Goal: Task Accomplishment & Management: Complete application form

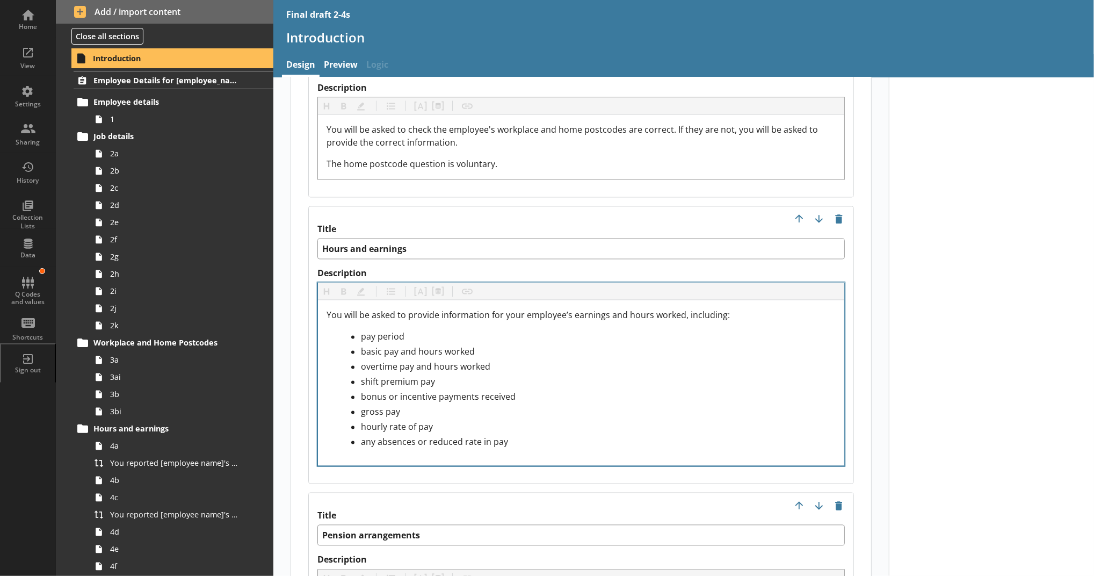
scroll to position [1670, 0]
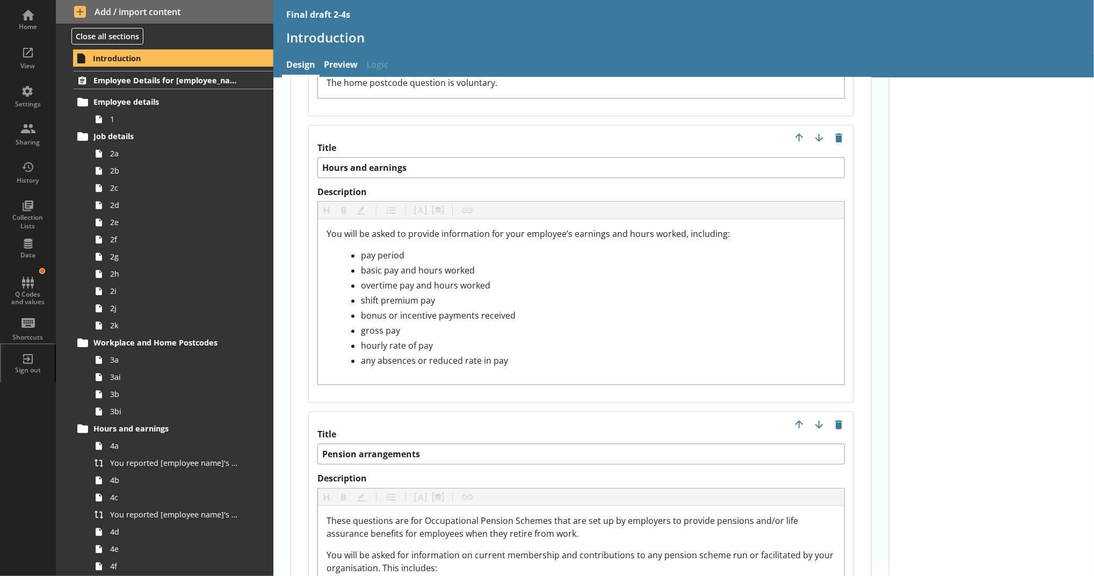
click at [951, 301] on div at bounding box center [991, 86] width 205 height 3358
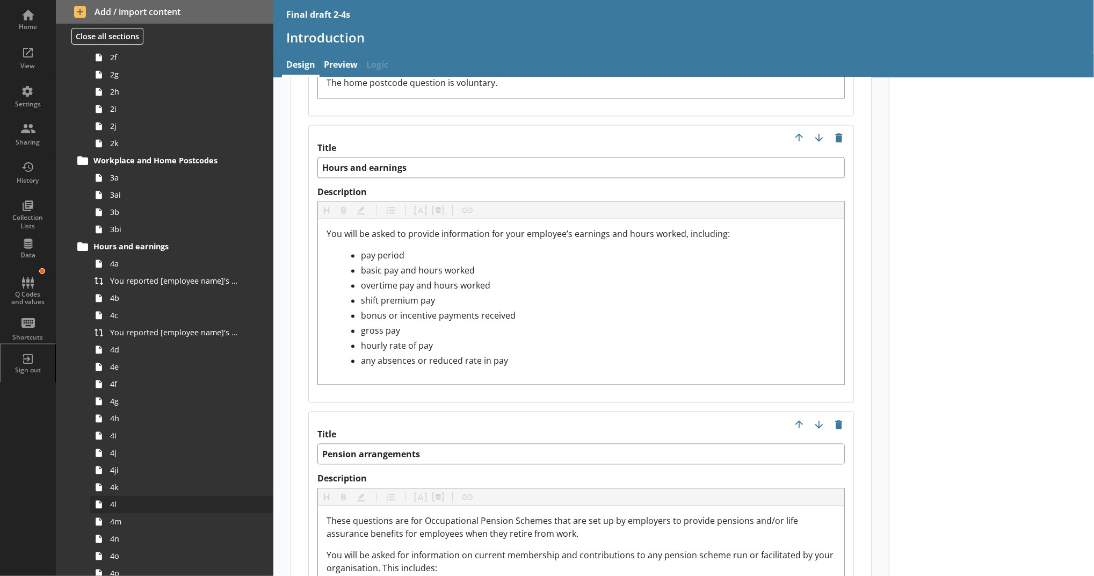
scroll to position [238, 0]
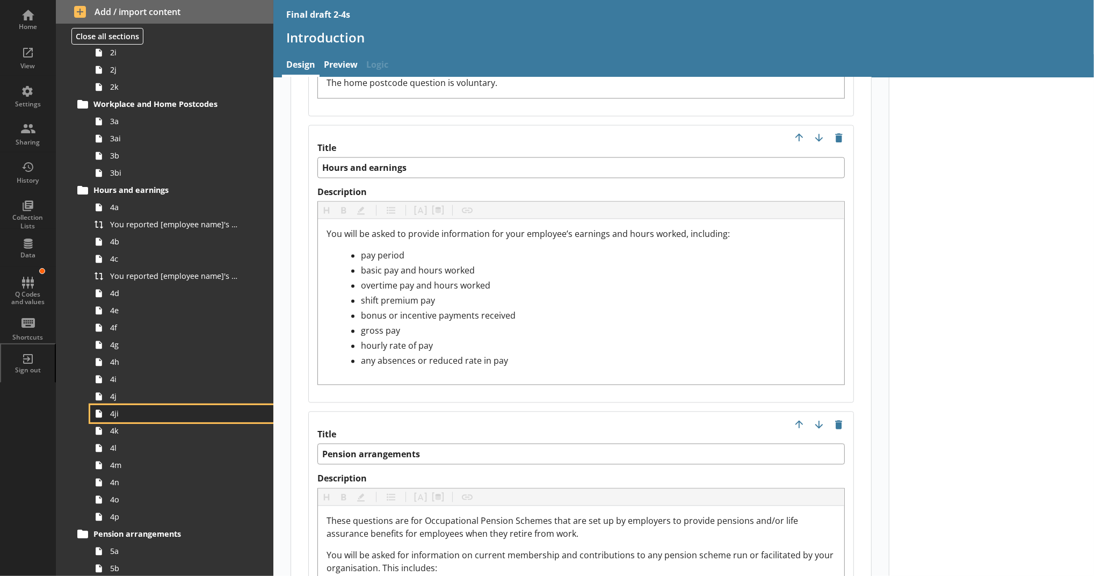
click at [130, 408] on span "4ji" at bounding box center [176, 413] width 132 height 10
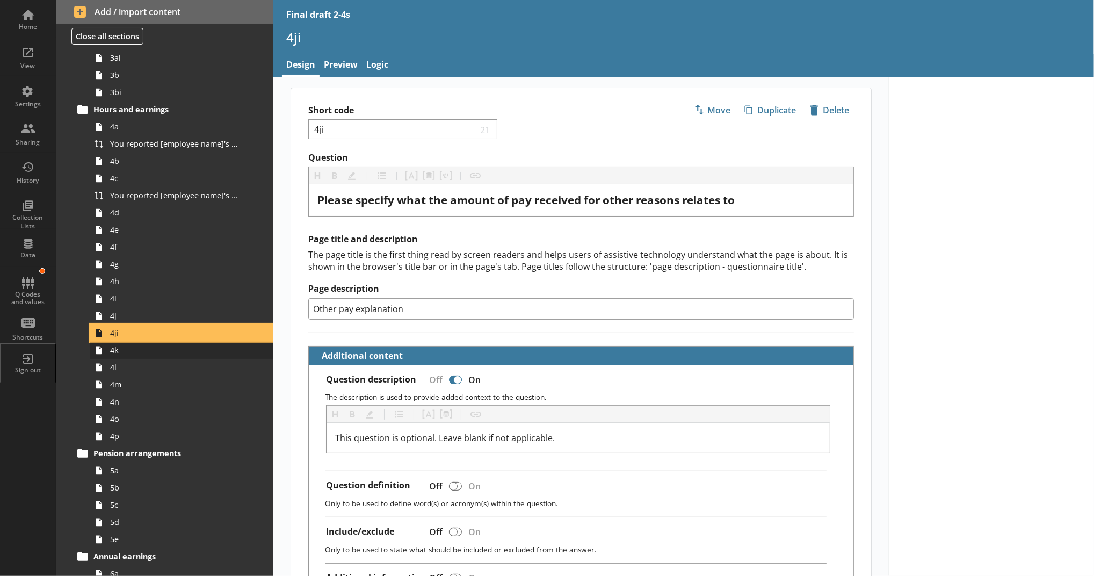
scroll to position [358, 0]
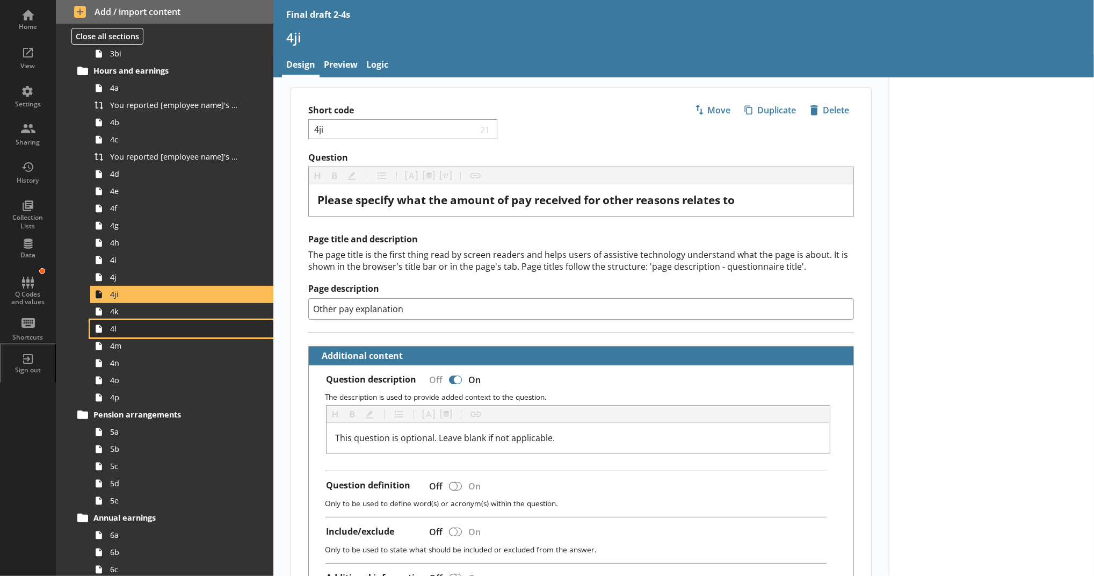
click at [136, 329] on span "4l" at bounding box center [176, 328] width 132 height 10
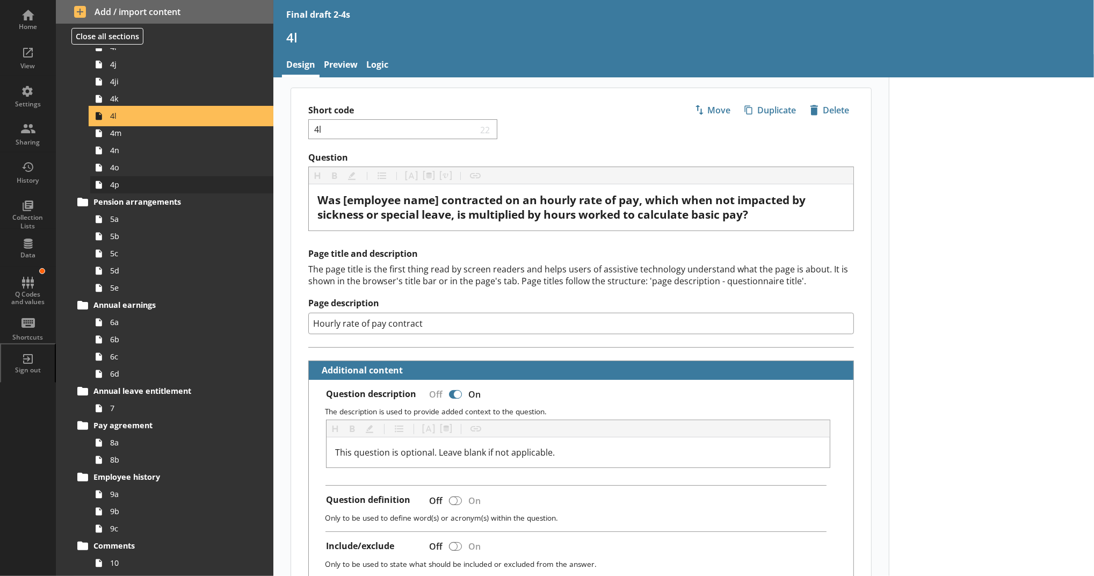
scroll to position [597, 0]
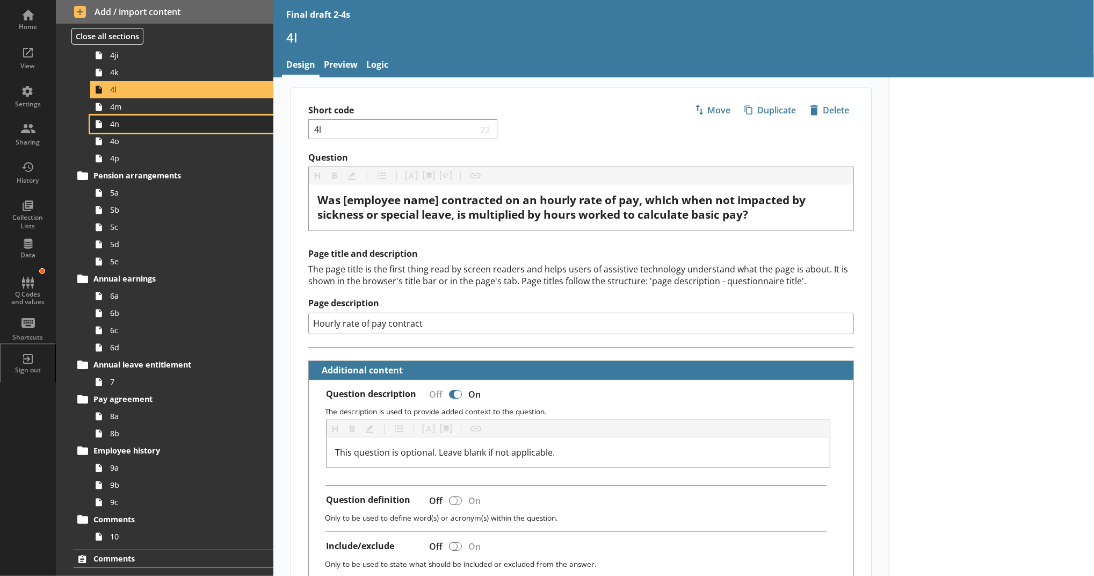
click at [142, 121] on span "4n" at bounding box center [176, 124] width 132 height 10
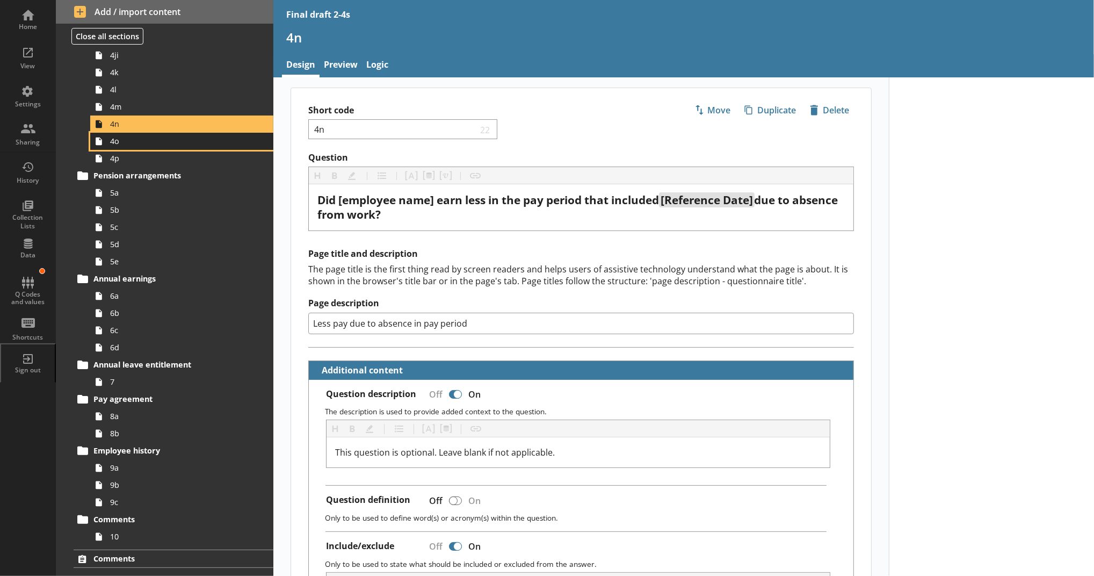
click at [125, 138] on span "4o" at bounding box center [176, 141] width 132 height 10
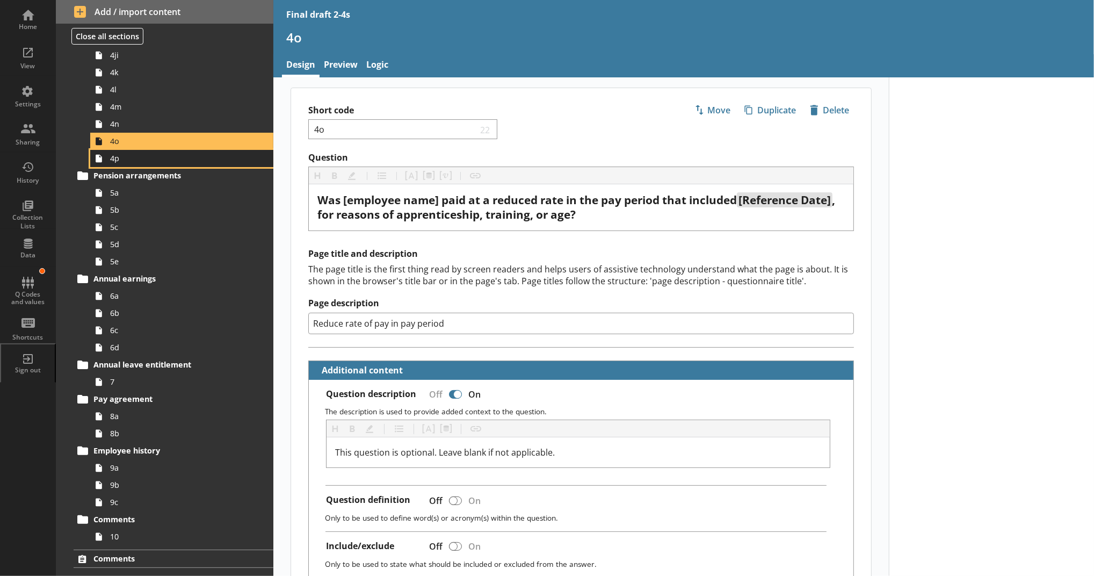
click at [138, 155] on span "4p" at bounding box center [176, 158] width 132 height 10
type textarea "x"
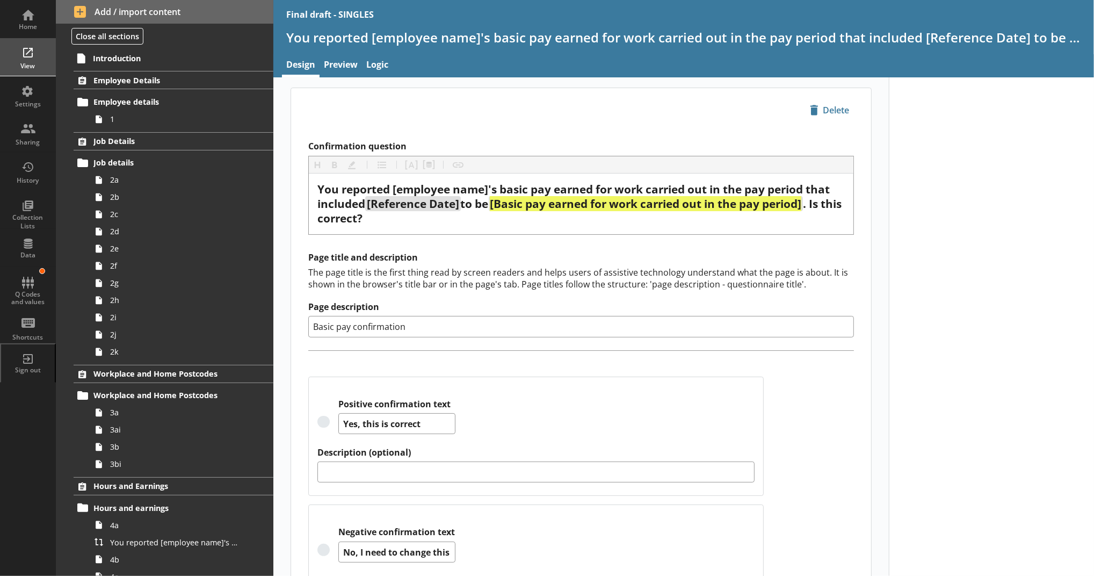
scroll to position [81, 0]
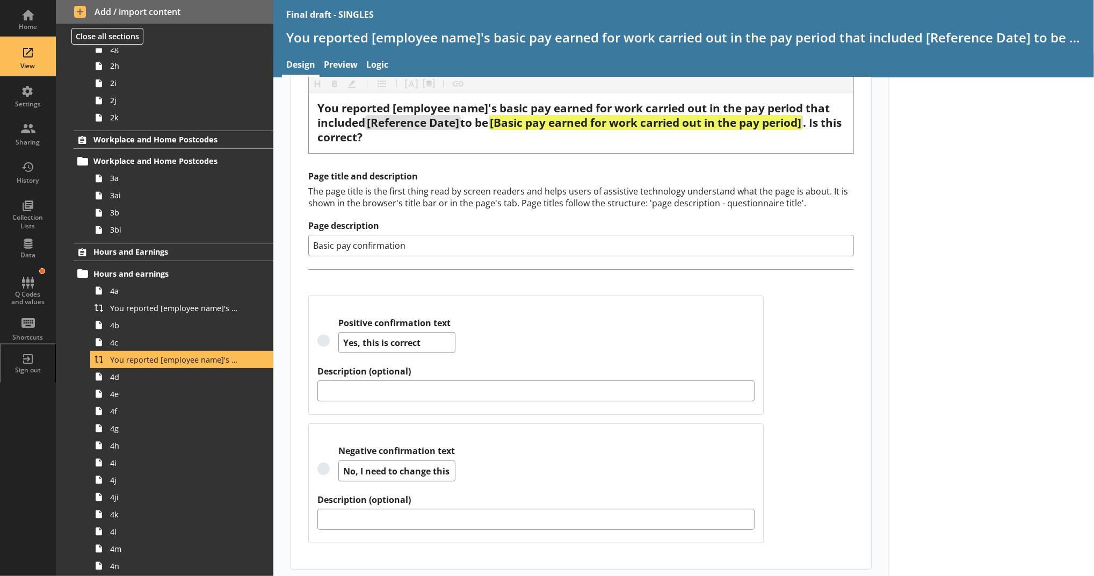
click at [49, 54] on link "View" at bounding box center [28, 57] width 56 height 38
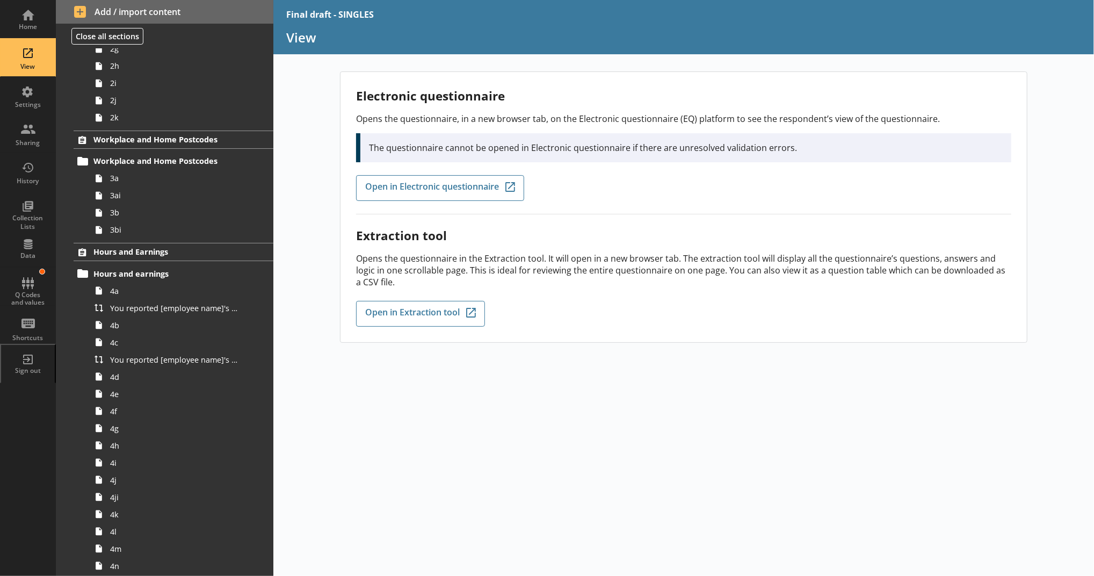
click at [462, 201] on div "Electronic questionnaire Opens the questionnaire, in a new browser tab, on the …" at bounding box center [683, 151] width 655 height 127
click at [465, 196] on link "Open in Electronic questionnaire Q-Codes_Icon Created with Sketch." at bounding box center [440, 188] width 168 height 26
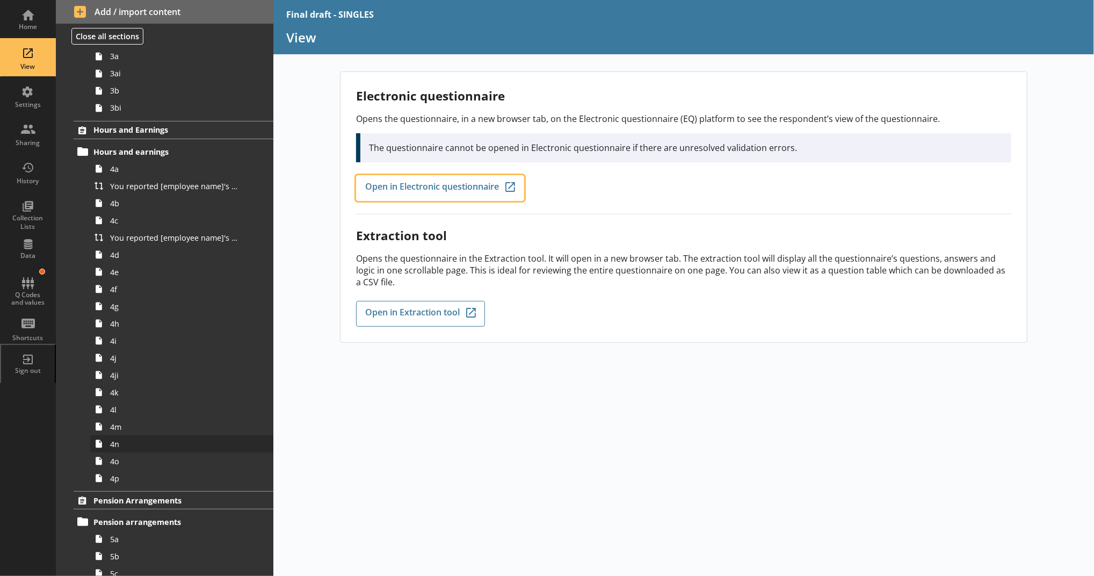
scroll to position [473, 0]
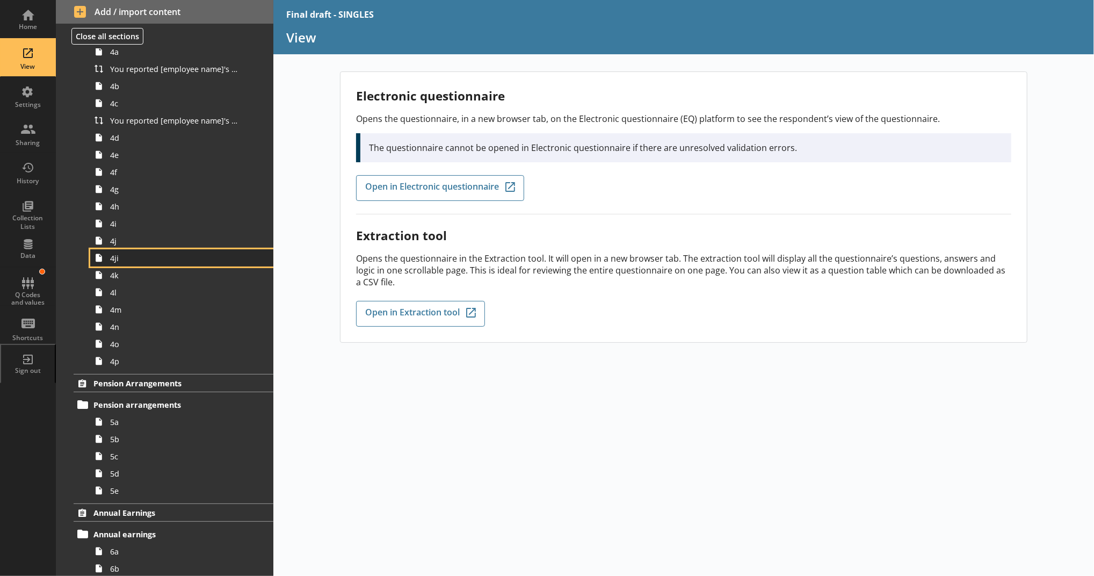
click at [138, 249] on link "4ji" at bounding box center [181, 257] width 183 height 17
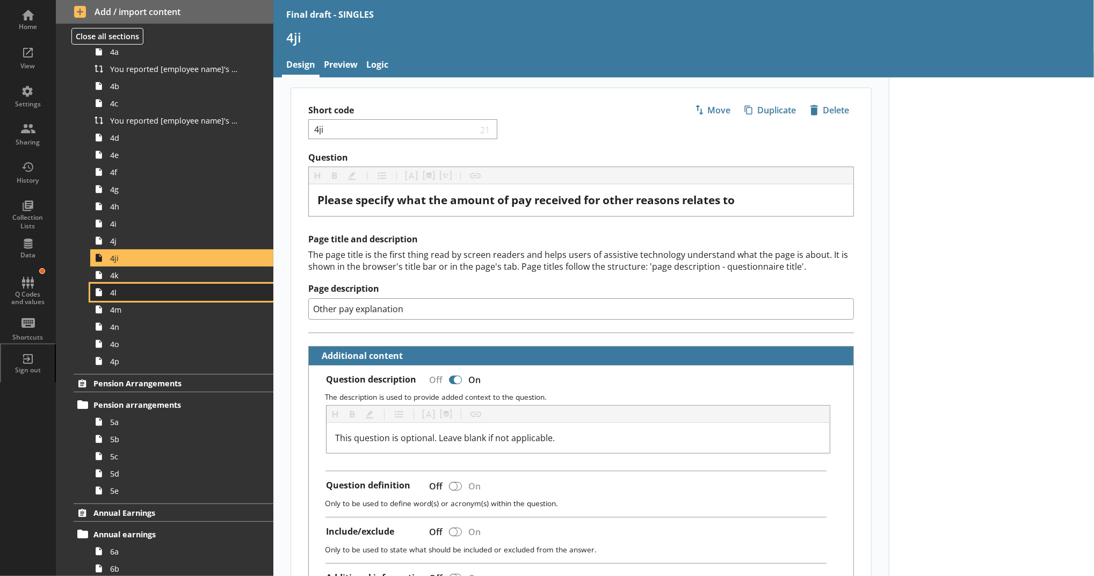
click at [144, 293] on span "4l" at bounding box center [176, 292] width 132 height 10
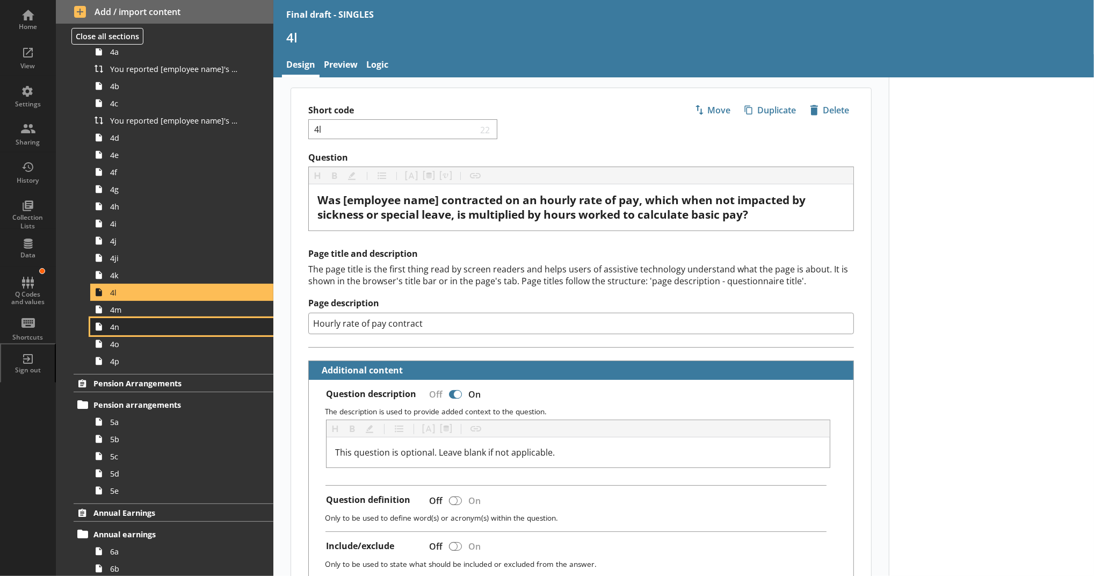
click at [183, 328] on span "4n" at bounding box center [176, 327] width 132 height 10
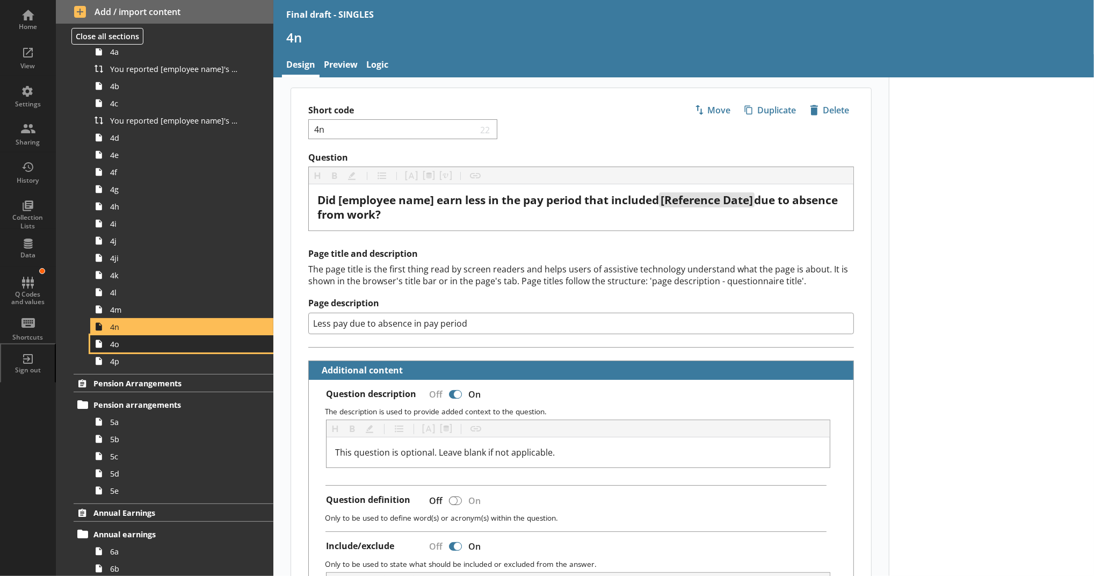
click at [150, 345] on span "4o" at bounding box center [176, 344] width 132 height 10
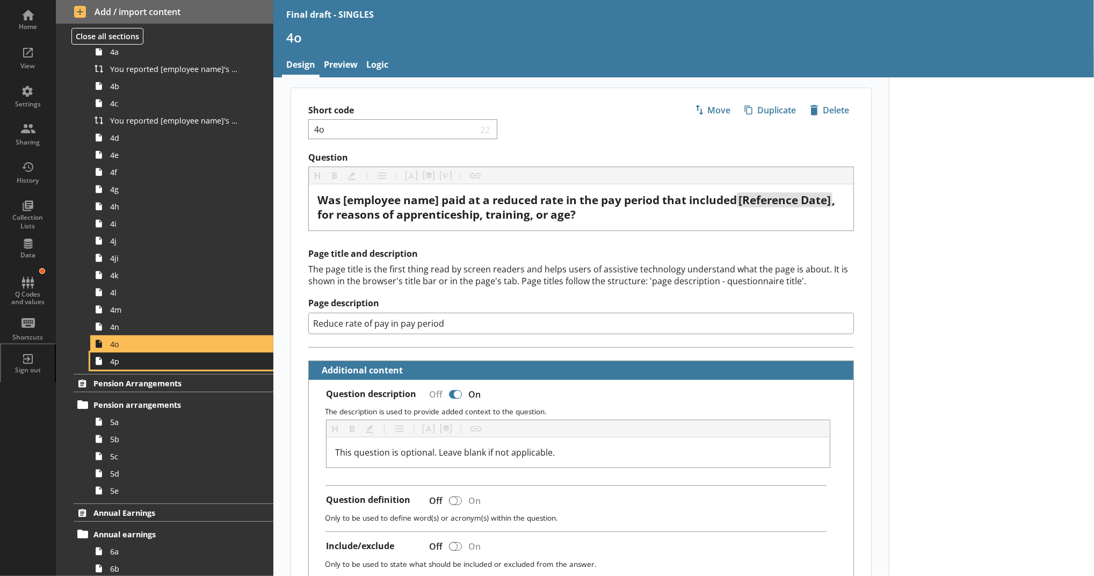
click at [148, 359] on span "4p" at bounding box center [176, 361] width 132 height 10
type textarea "x"
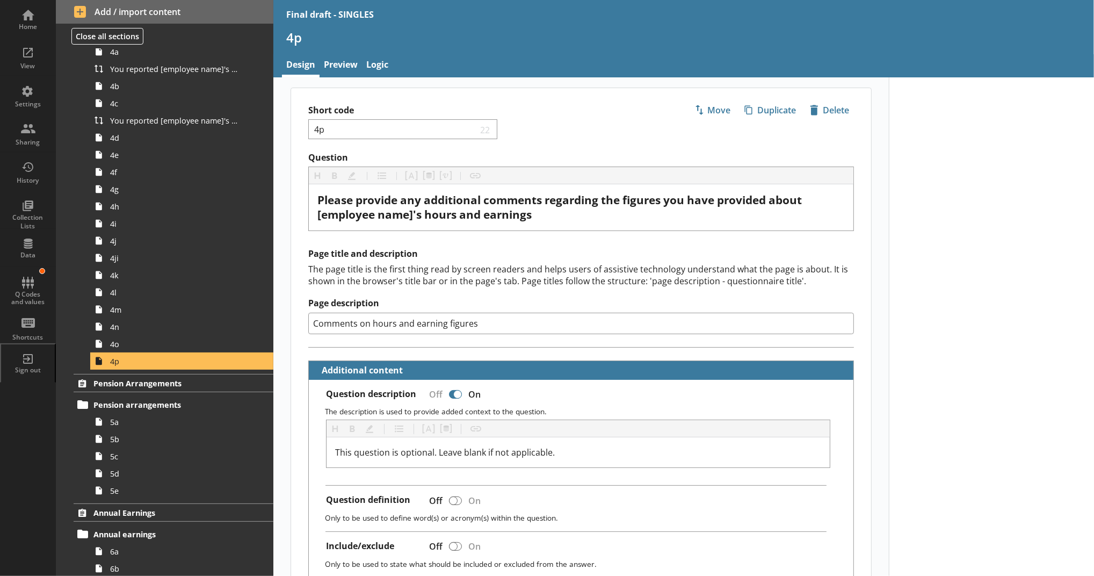
click at [960, 261] on div at bounding box center [991, 521] width 205 height 888
